Goal: Transaction & Acquisition: Purchase product/service

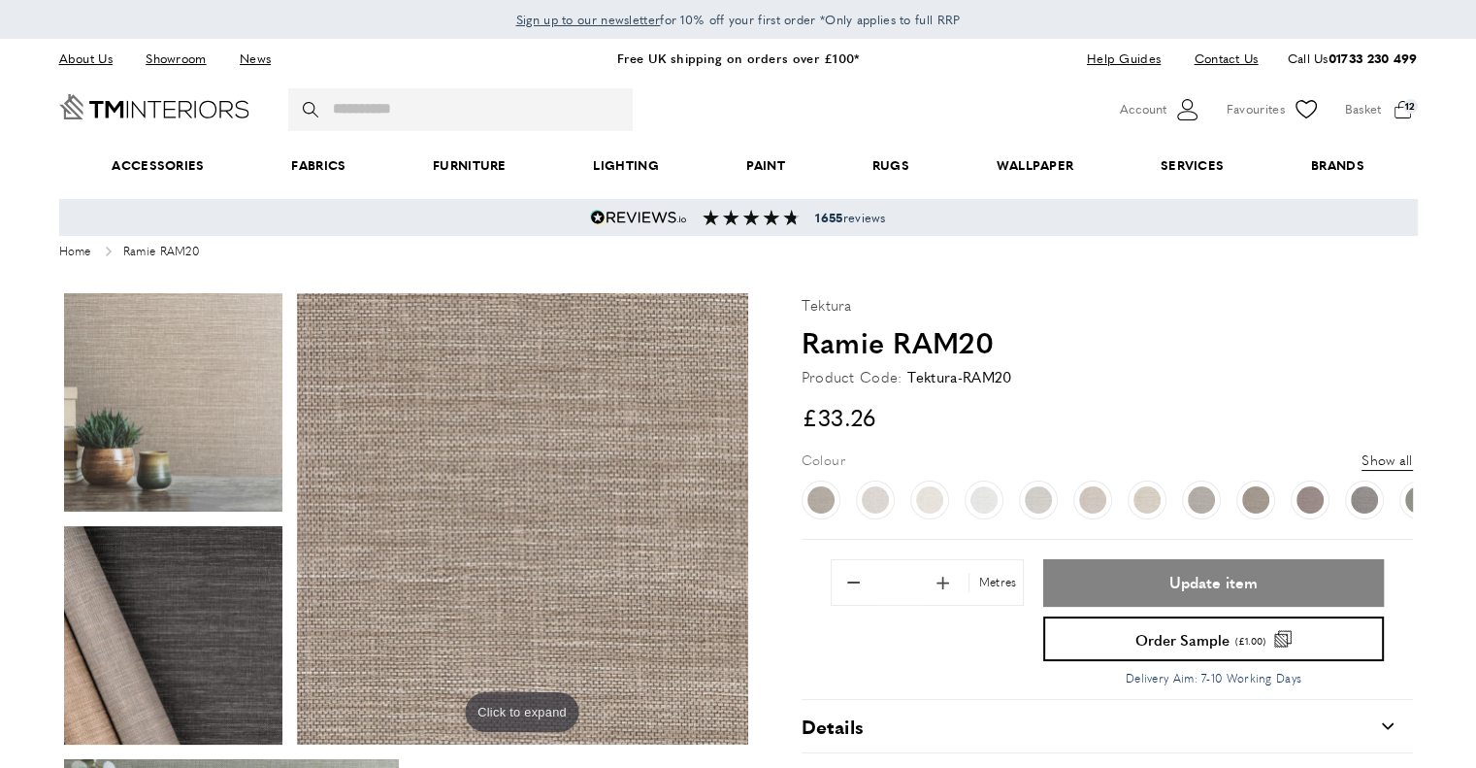
click at [1202, 576] on span "Update item" at bounding box center [1213, 583] width 88 height 16
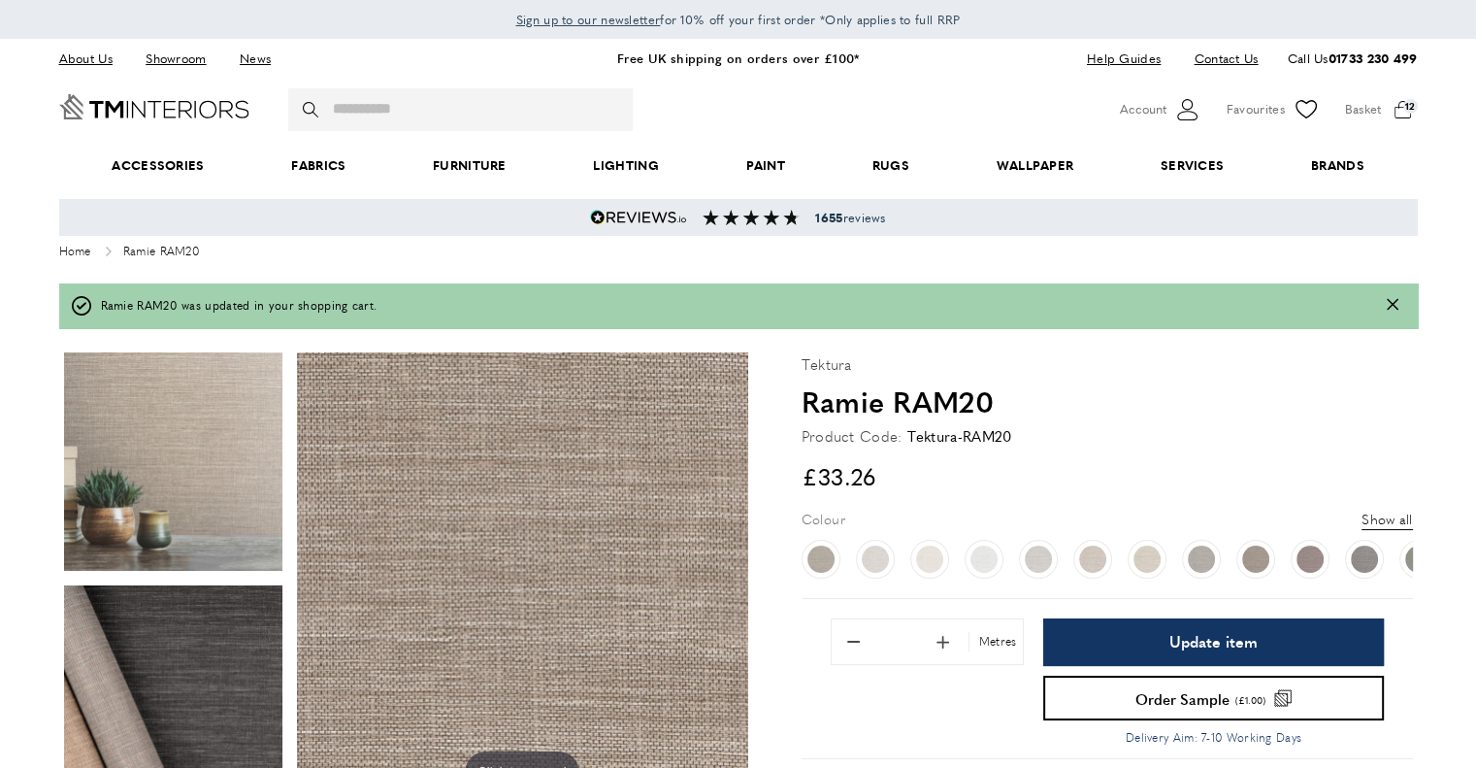
type input "*"
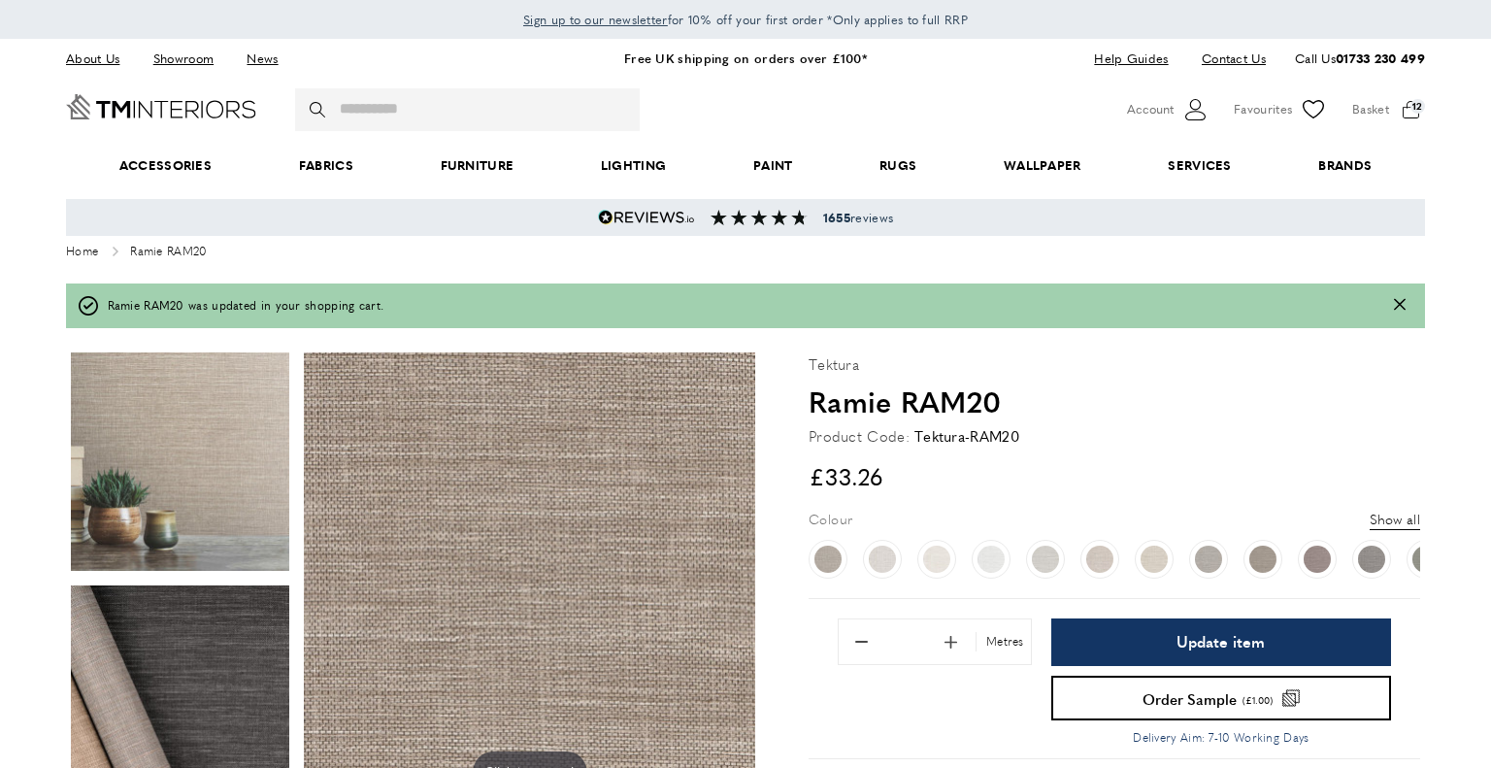
click at [0, 0] on div "Ramie RAM20 Tektura-RAM20 minus *" at bounding box center [0, 0] width 0 height 0
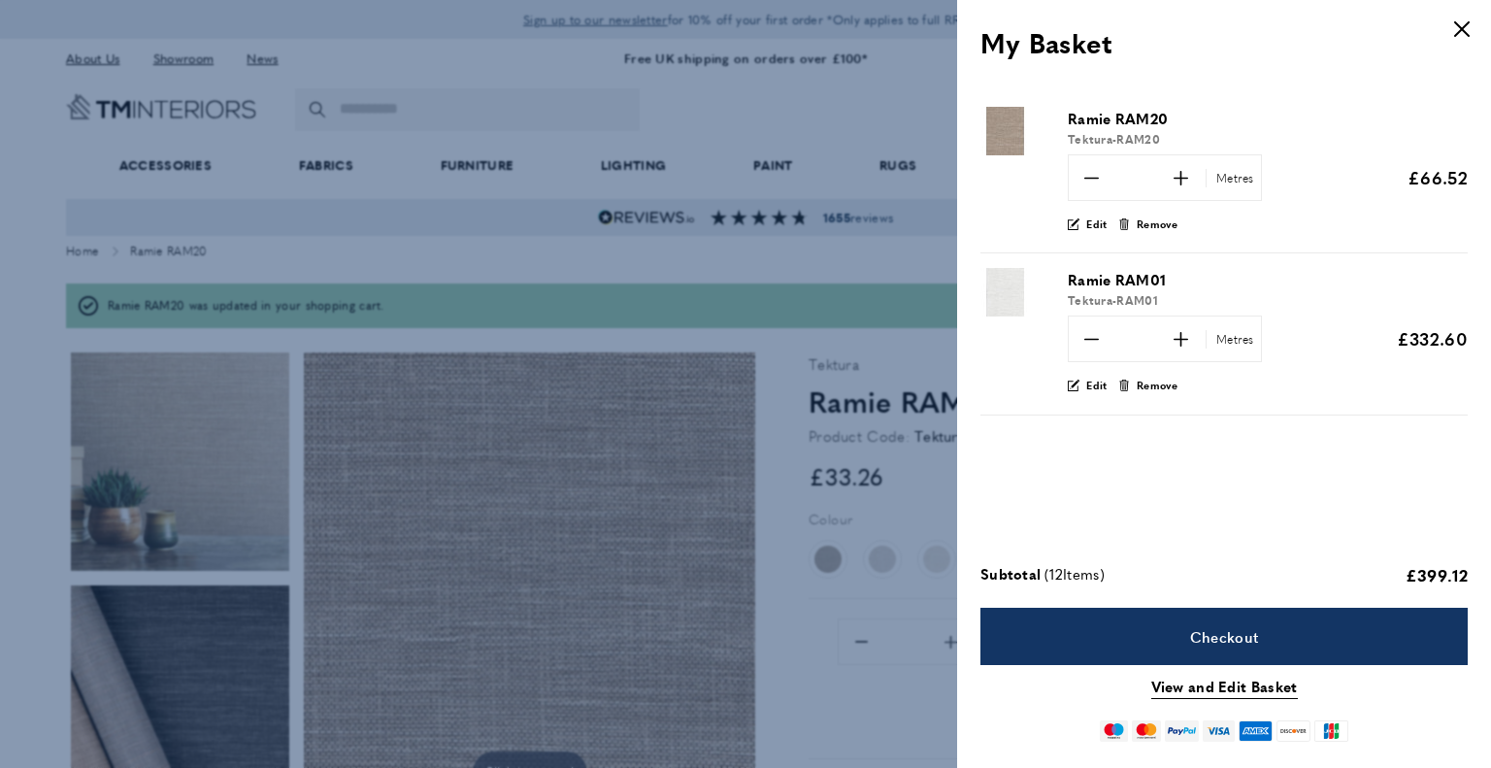
click at [1090, 337] on icon "minus" at bounding box center [1091, 339] width 15 height 15
type input "*"
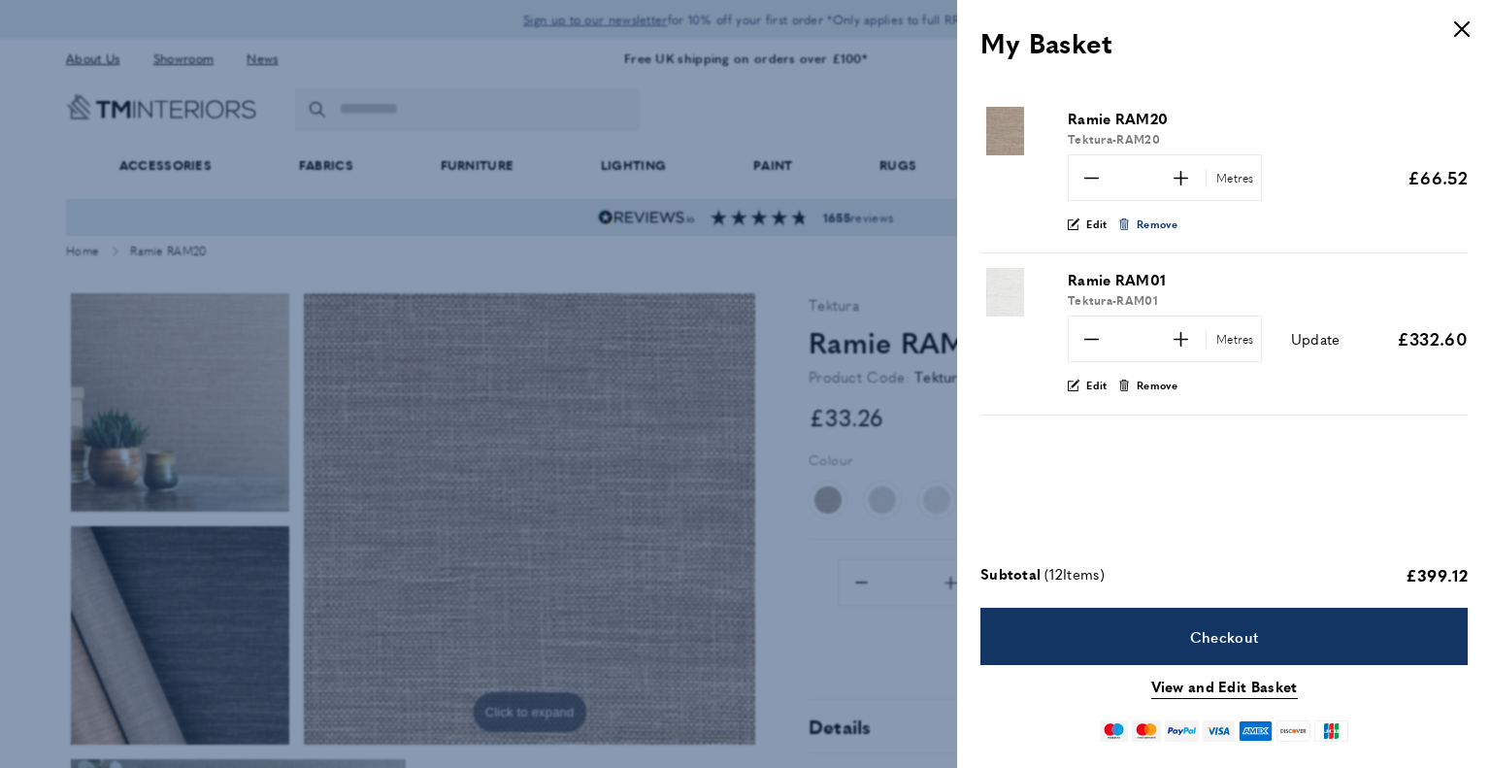
click at [1148, 229] on span "Remove" at bounding box center [1157, 223] width 42 height 17
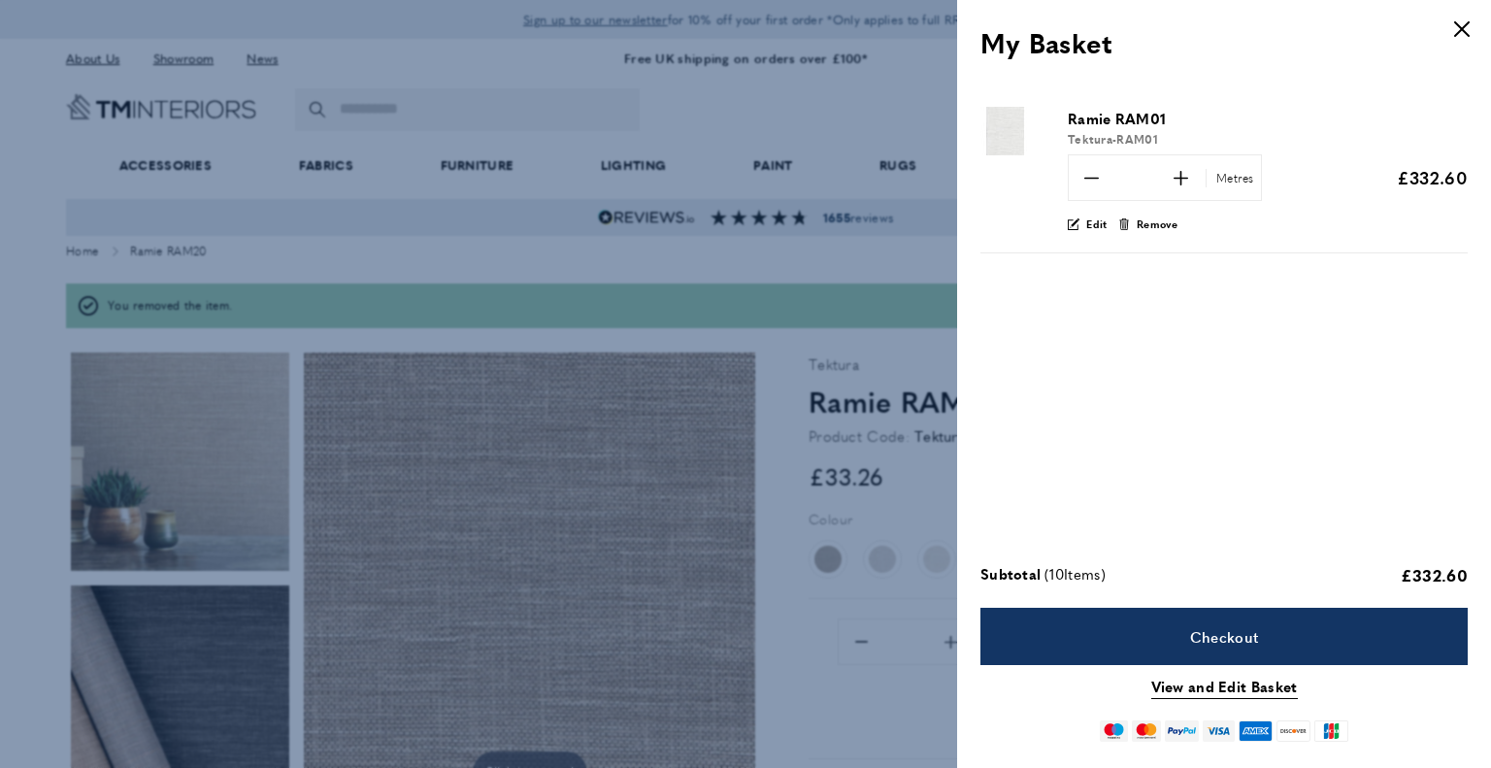
click at [1096, 177] on icon "minus" at bounding box center [1091, 178] width 15 height 15
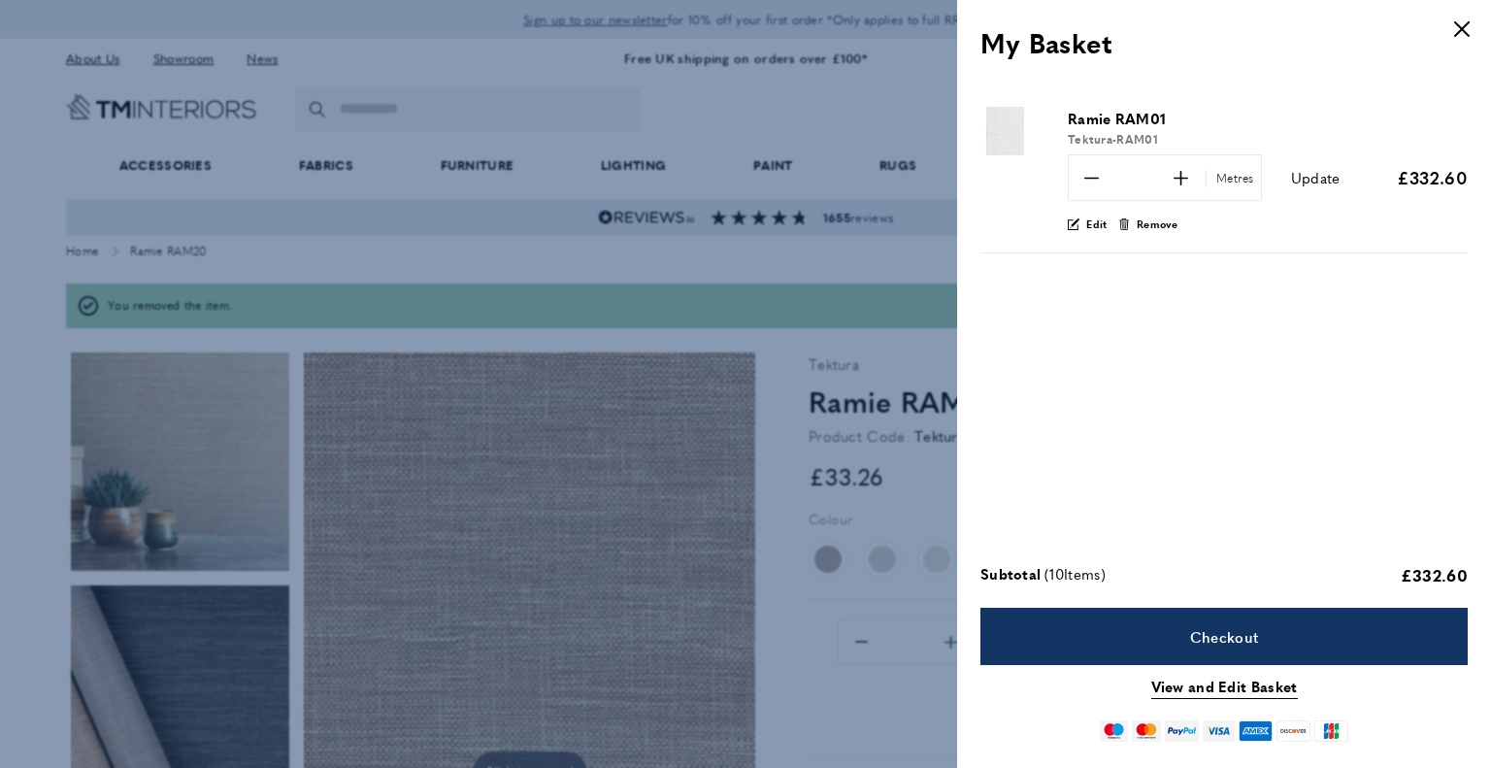
click at [1096, 177] on icon "minus" at bounding box center [1091, 178] width 15 height 15
type input "*"
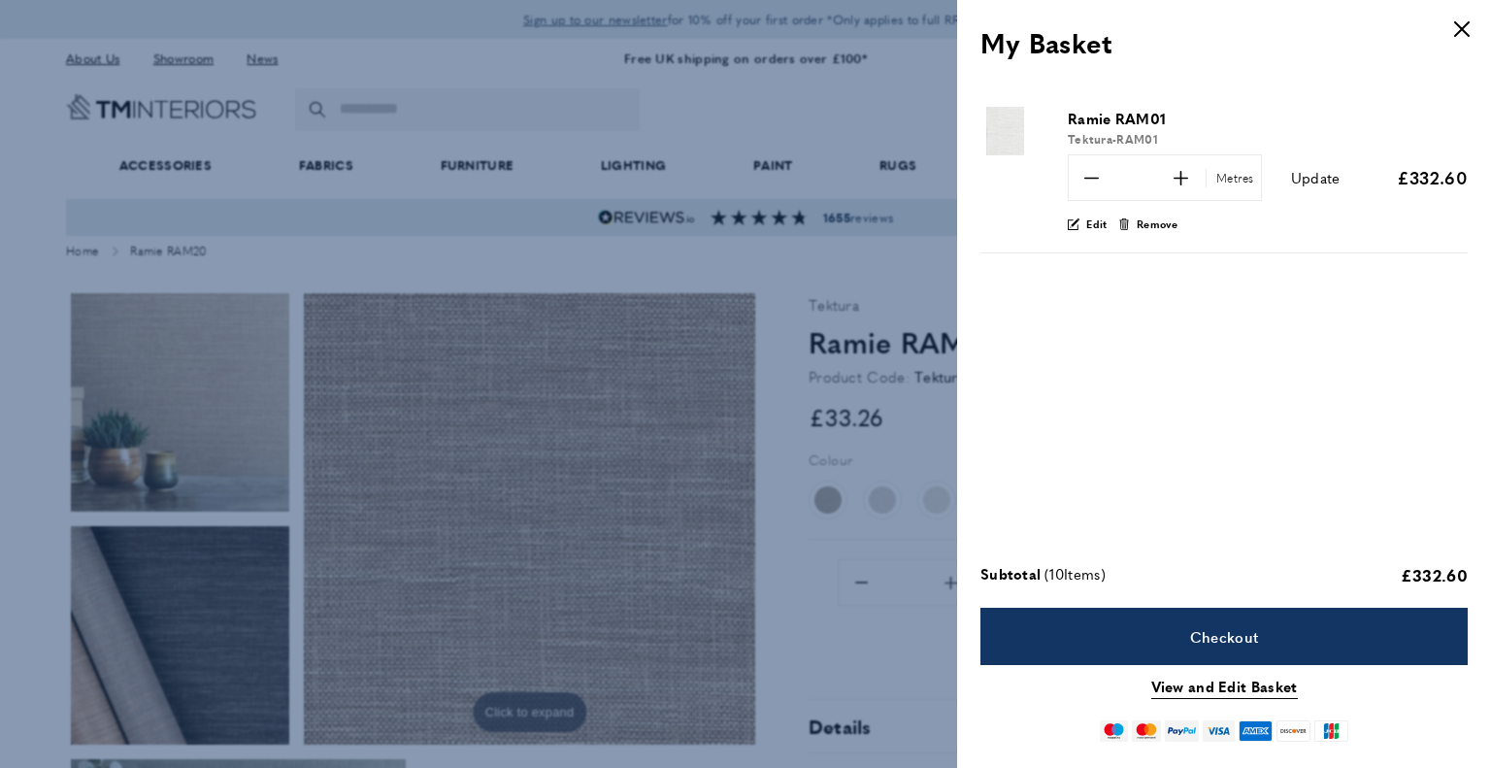
click at [1096, 177] on icon "minus" at bounding box center [1091, 178] width 15 height 15
click at [1307, 177] on span "Update" at bounding box center [1315, 177] width 49 height 20
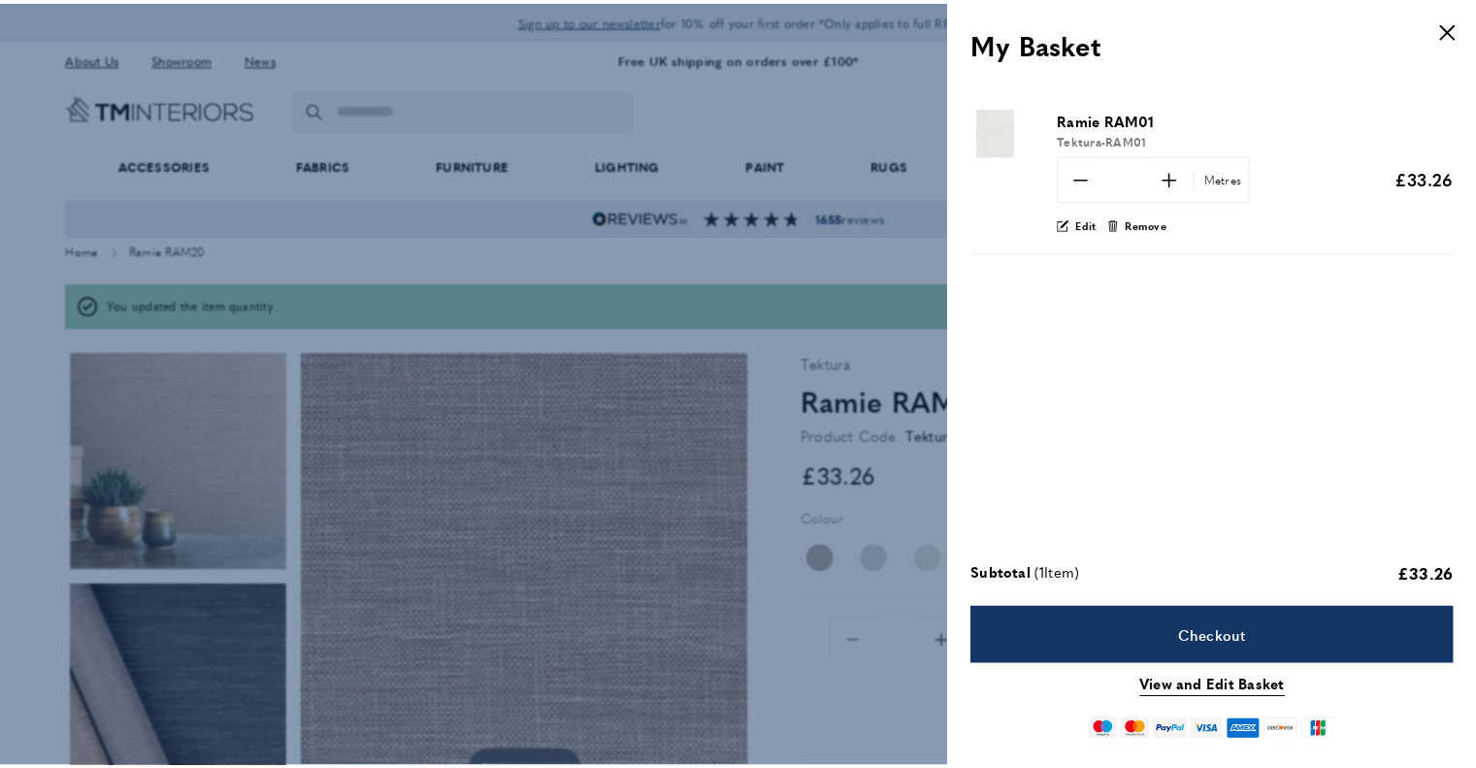
scroll to position [0, 545]
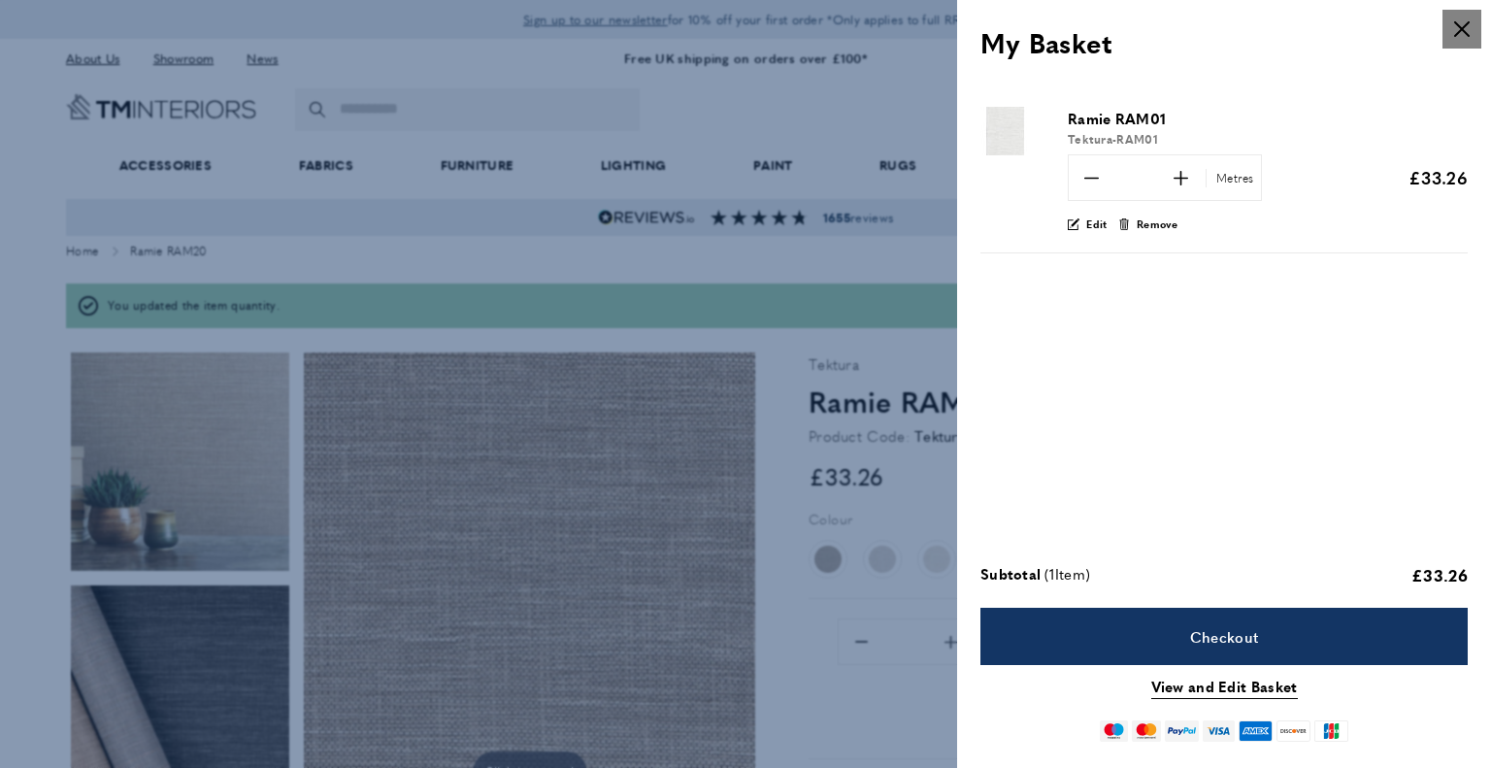
click at [1465, 34] on icon "cross" at bounding box center [1462, 29] width 16 height 16
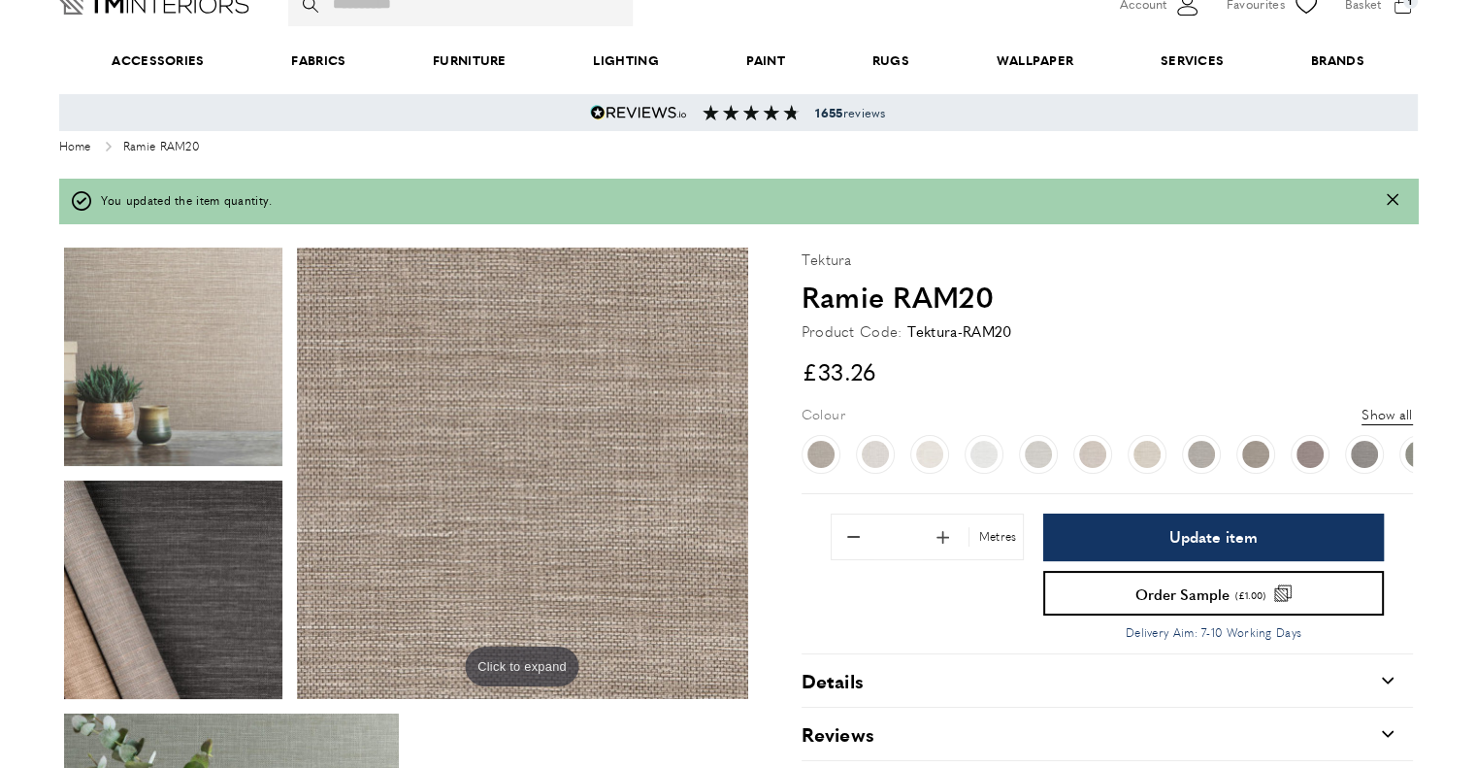
scroll to position [108, 0]
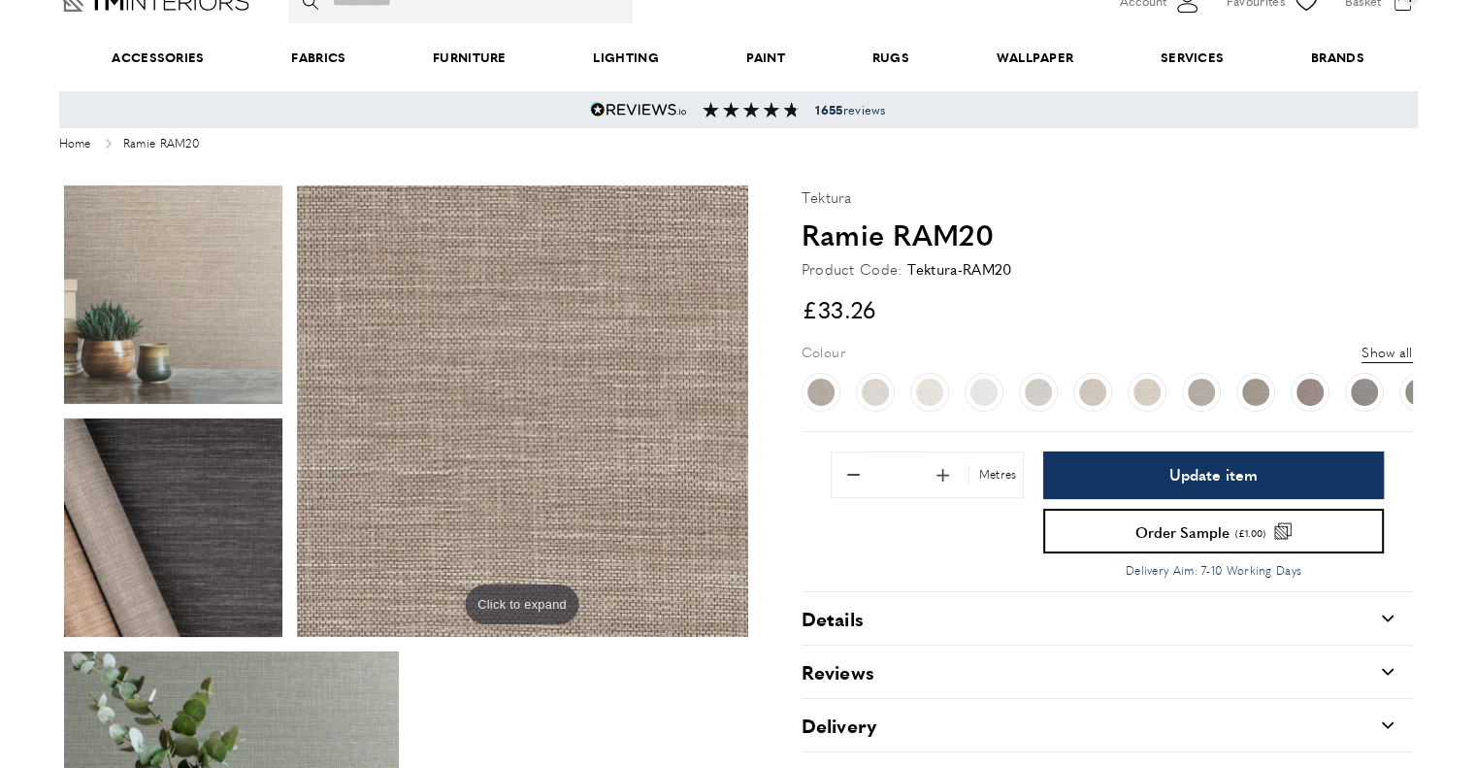
click at [815, 443] on div "Quantity * Metres Update item Order Sample (£1.00) Delivery Aim: 7-10 Working D…" at bounding box center [1107, 511] width 611 height 160
click at [828, 403] on link at bounding box center [821, 392] width 39 height 39
